Goal: Find specific page/section

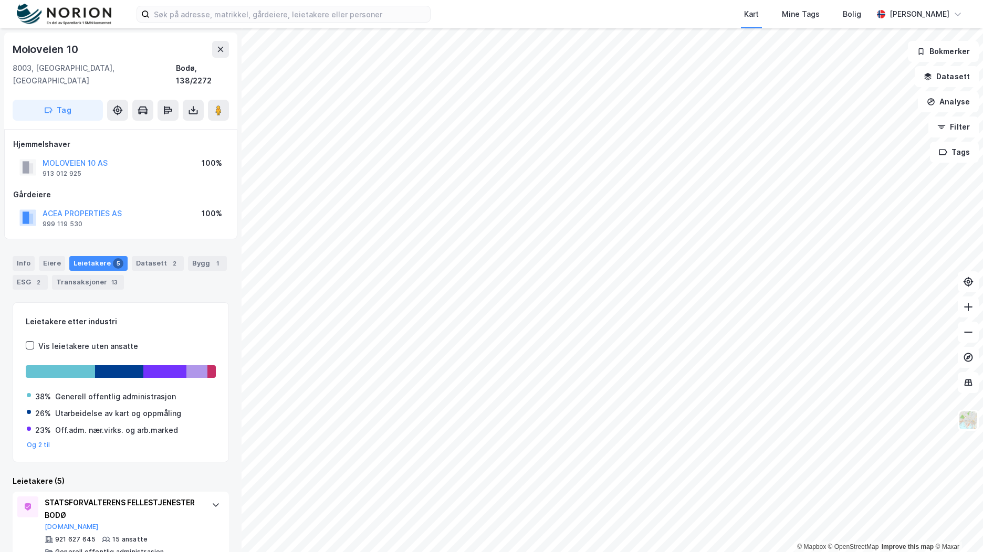
click at [90, 8] on img at bounding box center [64, 15] width 95 height 22
